Goal: Navigation & Orientation: Understand site structure

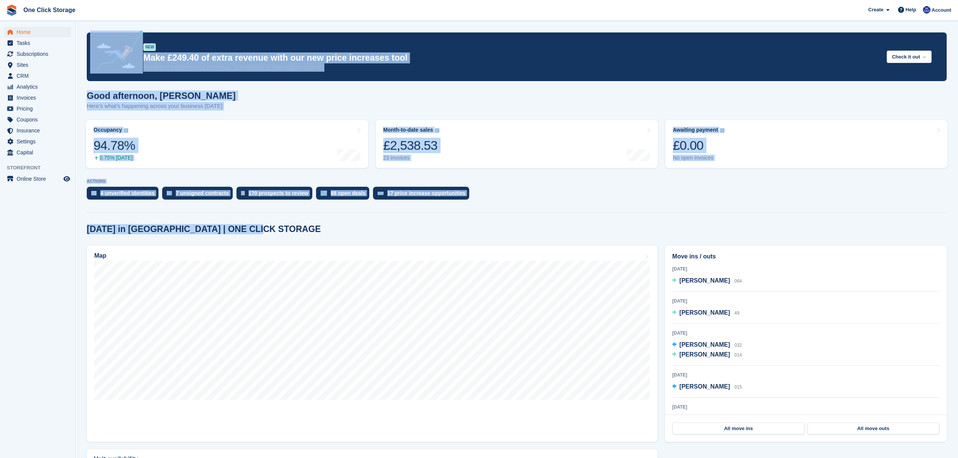
drag, startPoint x: 201, startPoint y: 221, endPoint x: 69, endPoint y: 222, distance: 132.3
click at [69, 222] on div "Home Tasks Subscriptions Subscriptions Subscriptions Contracts Price increases …" at bounding box center [479, 275] width 958 height 551
click at [320, 228] on div "Today in Tanfield | ONE CLICK STORAGE" at bounding box center [516, 229] width 859 height 10
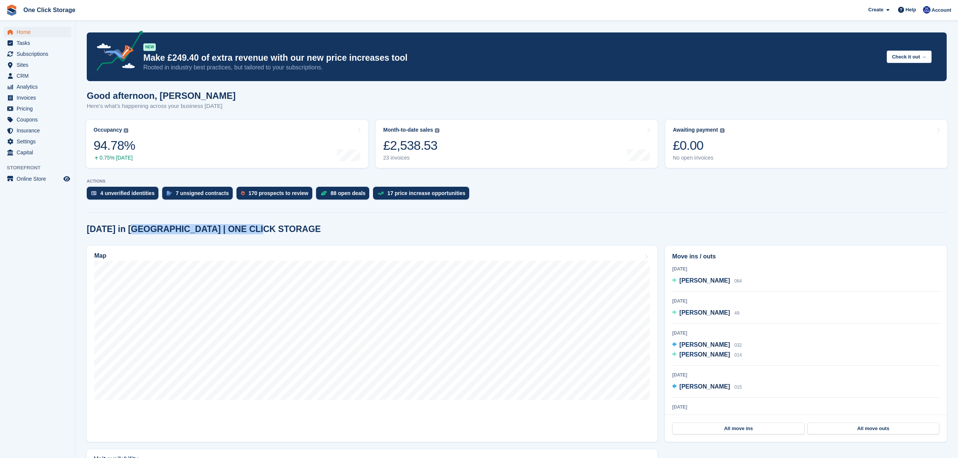
drag, startPoint x: 294, startPoint y: 234, endPoint x: 130, endPoint y: 234, distance: 164.4
click at [130, 234] on div "Today in Tanfield | ONE CLICK STORAGE" at bounding box center [516, 229] width 859 height 10
click at [325, 234] on div "Today in Tanfield | ONE CLICK STORAGE" at bounding box center [516, 229] width 859 height 10
click at [34, 118] on span "Coupons" at bounding box center [39, 119] width 45 height 11
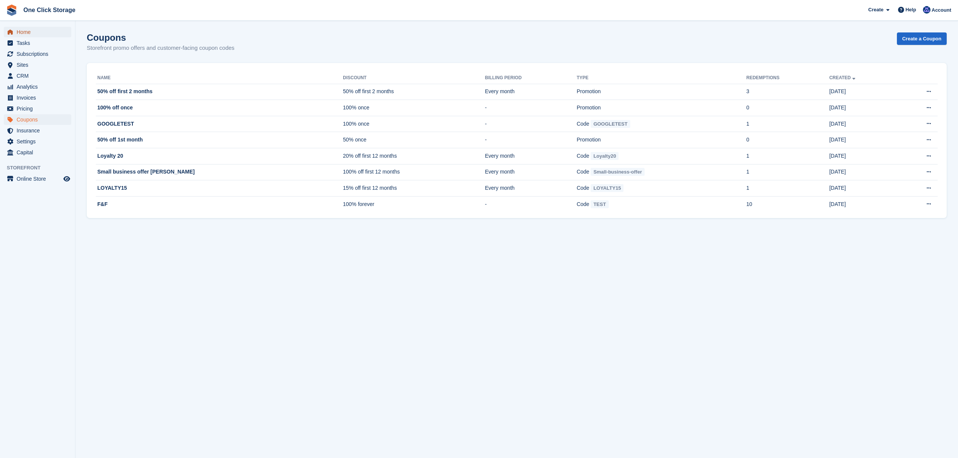
click at [37, 34] on span "Home" at bounding box center [39, 32] width 45 height 11
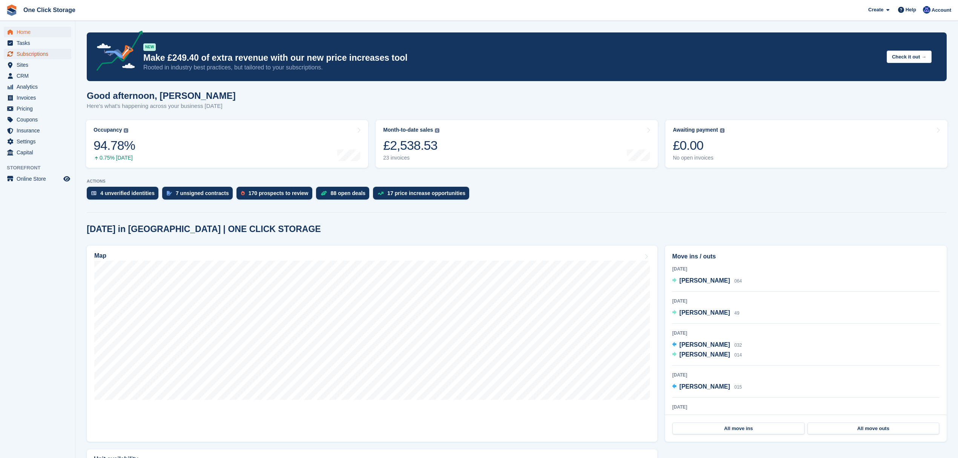
click at [38, 55] on span "Subscriptions" at bounding box center [39, 54] width 45 height 11
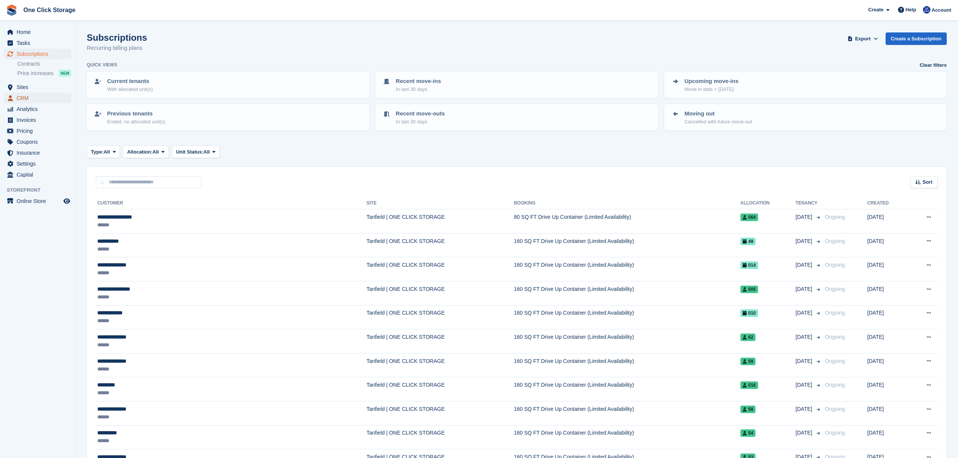
click at [26, 97] on span "CRM" at bounding box center [39, 98] width 45 height 11
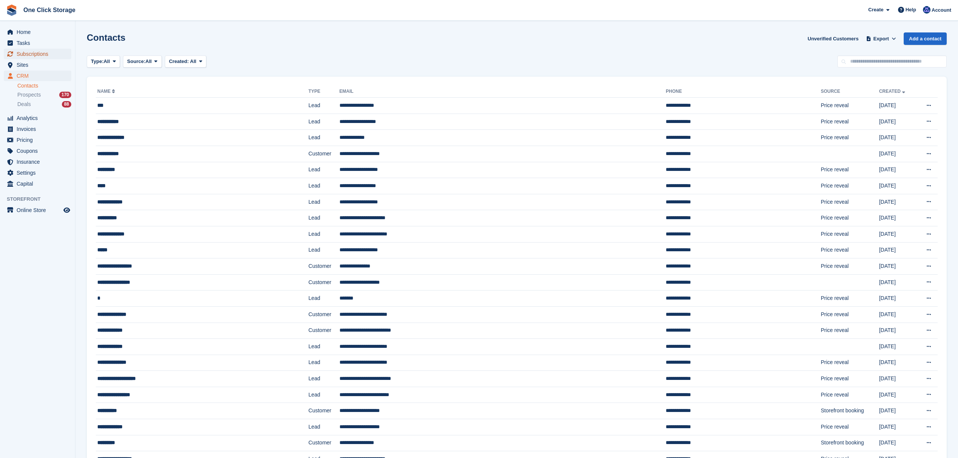
click at [49, 55] on span "Subscriptions" at bounding box center [39, 54] width 45 height 11
